Goal: Task Accomplishment & Management: Manage account settings

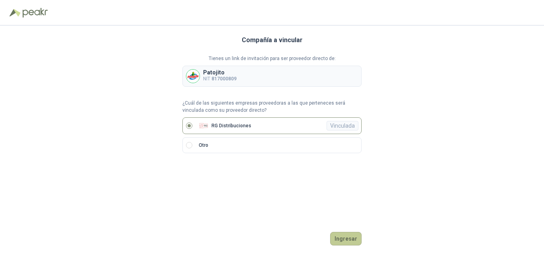
click at [359, 242] on button "Ingresar" at bounding box center [345, 239] width 31 height 14
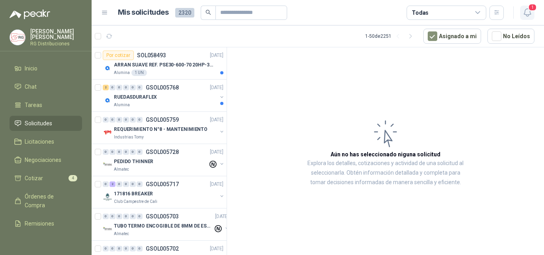
click at [530, 14] on icon "button" at bounding box center [526, 13] width 7 height 8
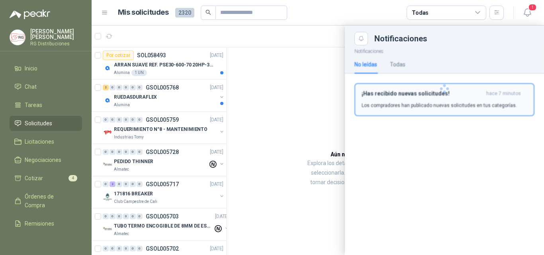
click at [444, 100] on div "¡Has recibido nuevas solicitudes! hace 7 minutos Los compradores han publicado …" at bounding box center [444, 99] width 166 height 19
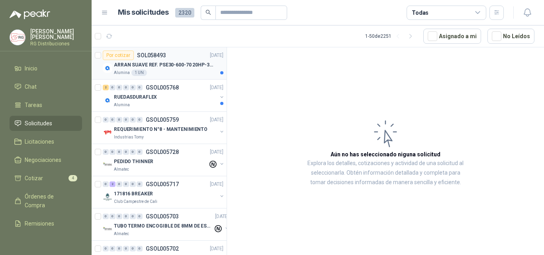
click at [178, 70] on div "Alumina 1 UN" at bounding box center [168, 73] width 109 height 6
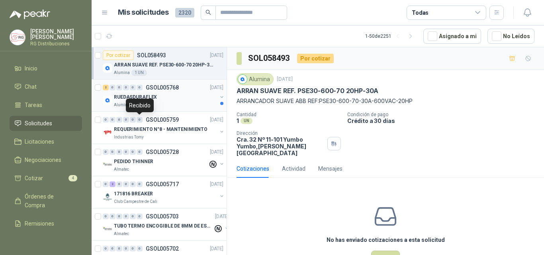
click at [171, 99] on div "RUEDASDURAFLEX" at bounding box center [165, 97] width 103 height 10
